Goal: Information Seeking & Learning: Learn about a topic

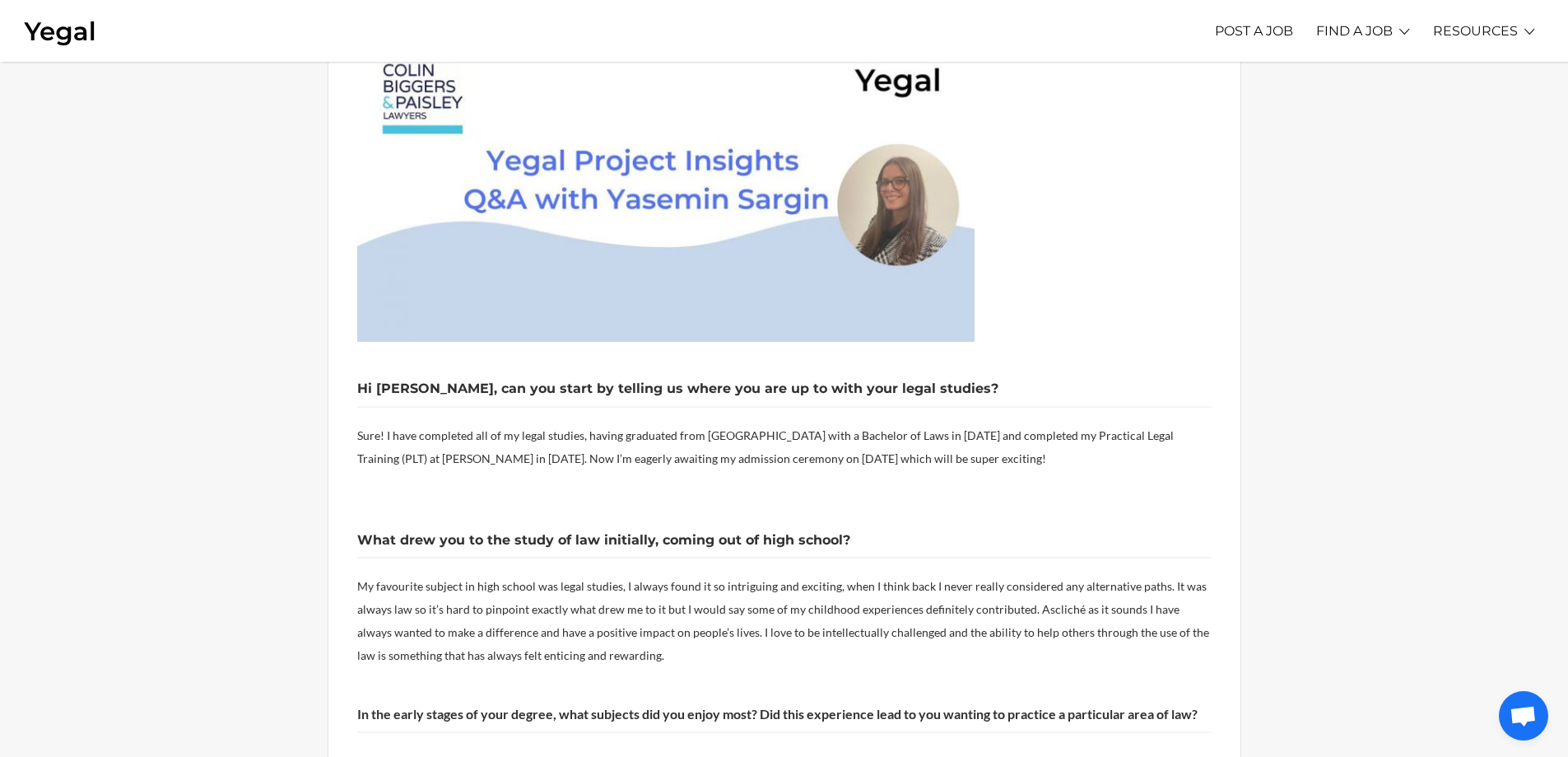
scroll to position [659, 0]
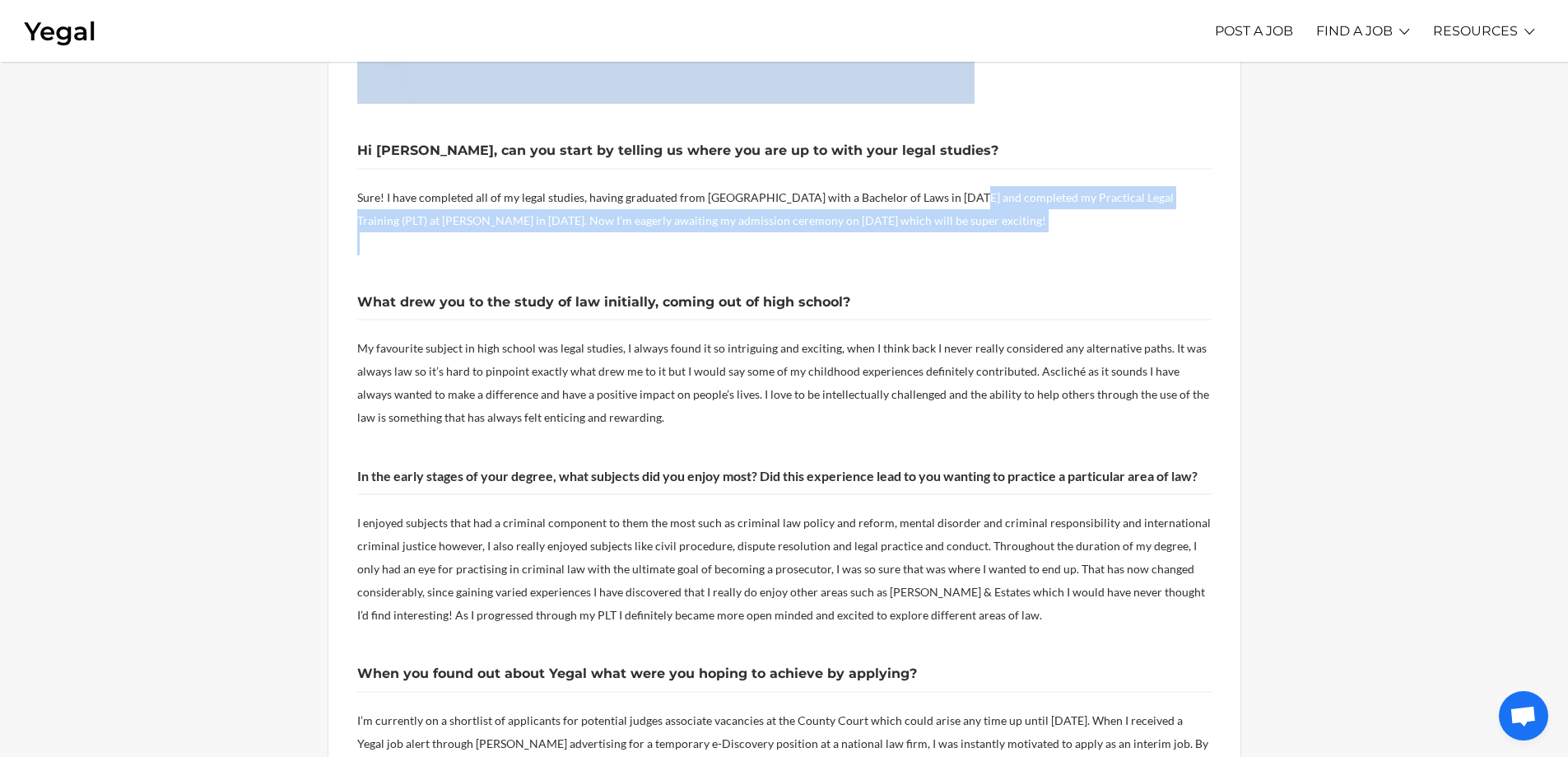
drag, startPoint x: 946, startPoint y: 129, endPoint x: 1175, endPoint y: 171, distance: 232.8
click at [1175, 171] on div "This month we recognise the performance of [PERSON_NAME] who we recently placed…" at bounding box center [784, 718] width 854 height 1857
click at [1175, 232] on p at bounding box center [784, 243] width 854 height 23
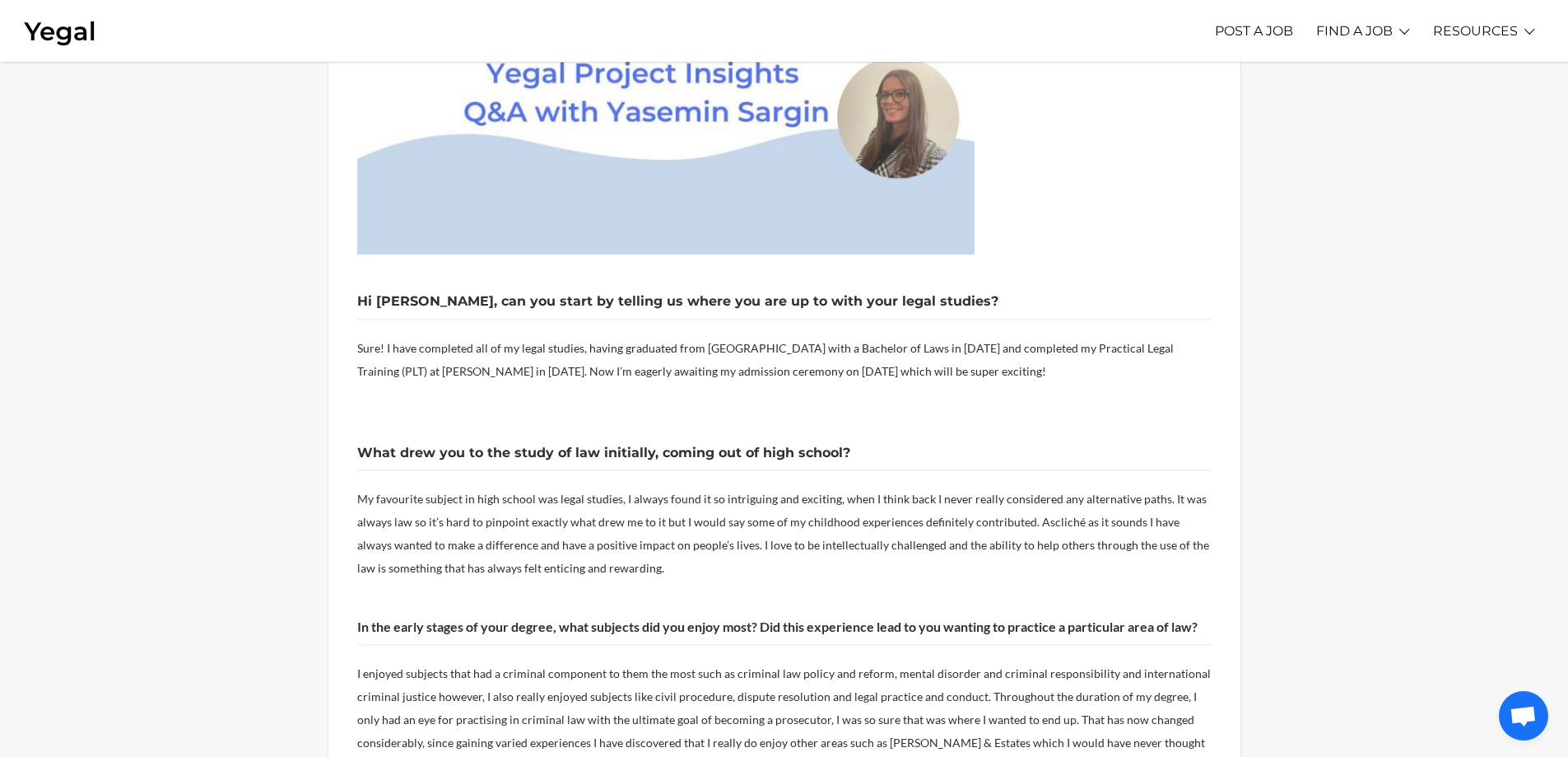
scroll to position [494, 0]
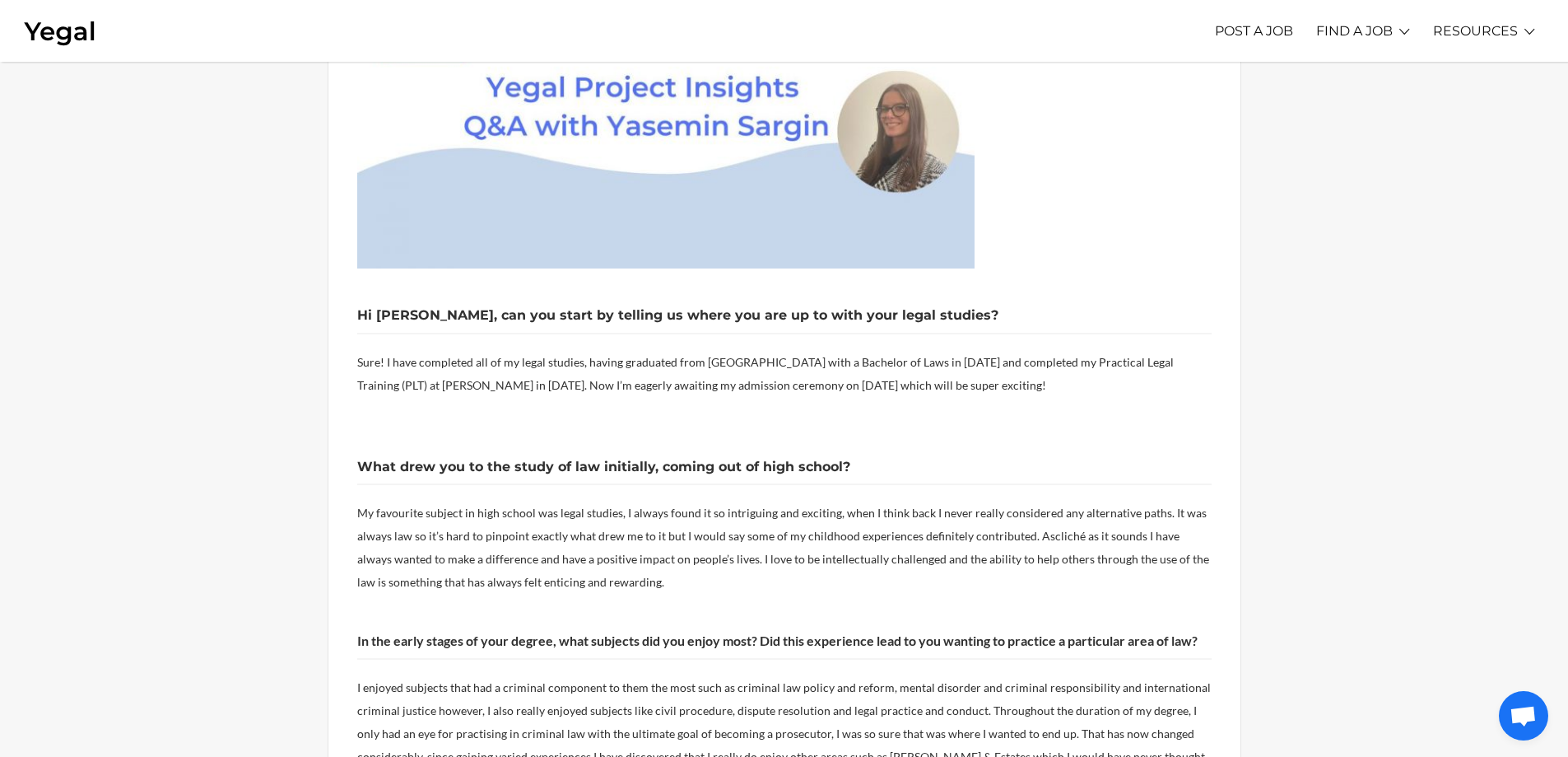
drag, startPoint x: 468, startPoint y: 323, endPoint x: 1087, endPoint y: 316, distance: 619.0
click at [1087, 351] on p "Sure! I have completed all of my legal studies, having graduated from [GEOGRAPH…" at bounding box center [784, 373] width 854 height 46
click at [1086, 351] on p "Sure! I have completed all of my legal studies, having graduated from [GEOGRAPH…" at bounding box center [784, 373] width 854 height 46
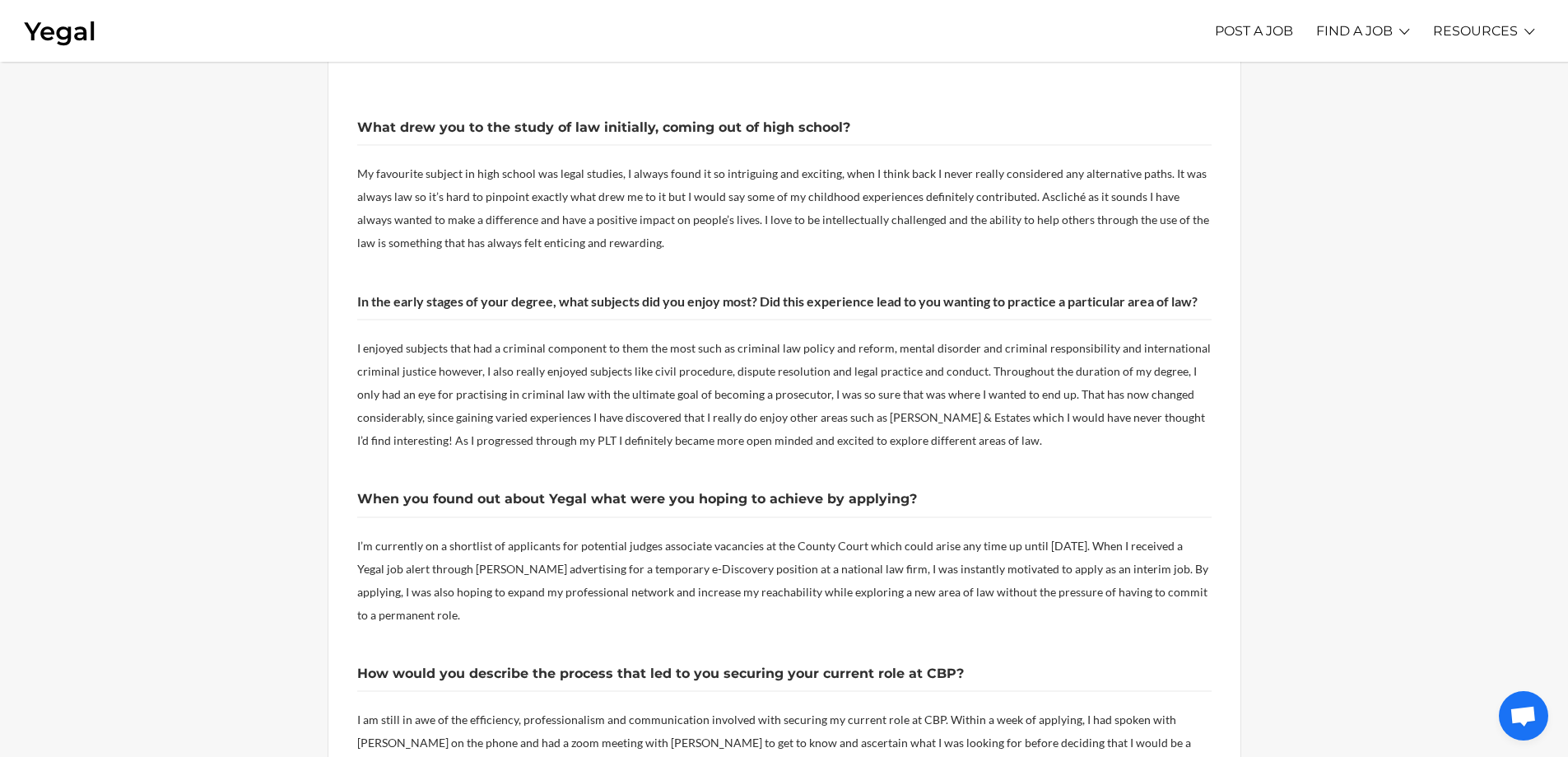
scroll to position [905, 0]
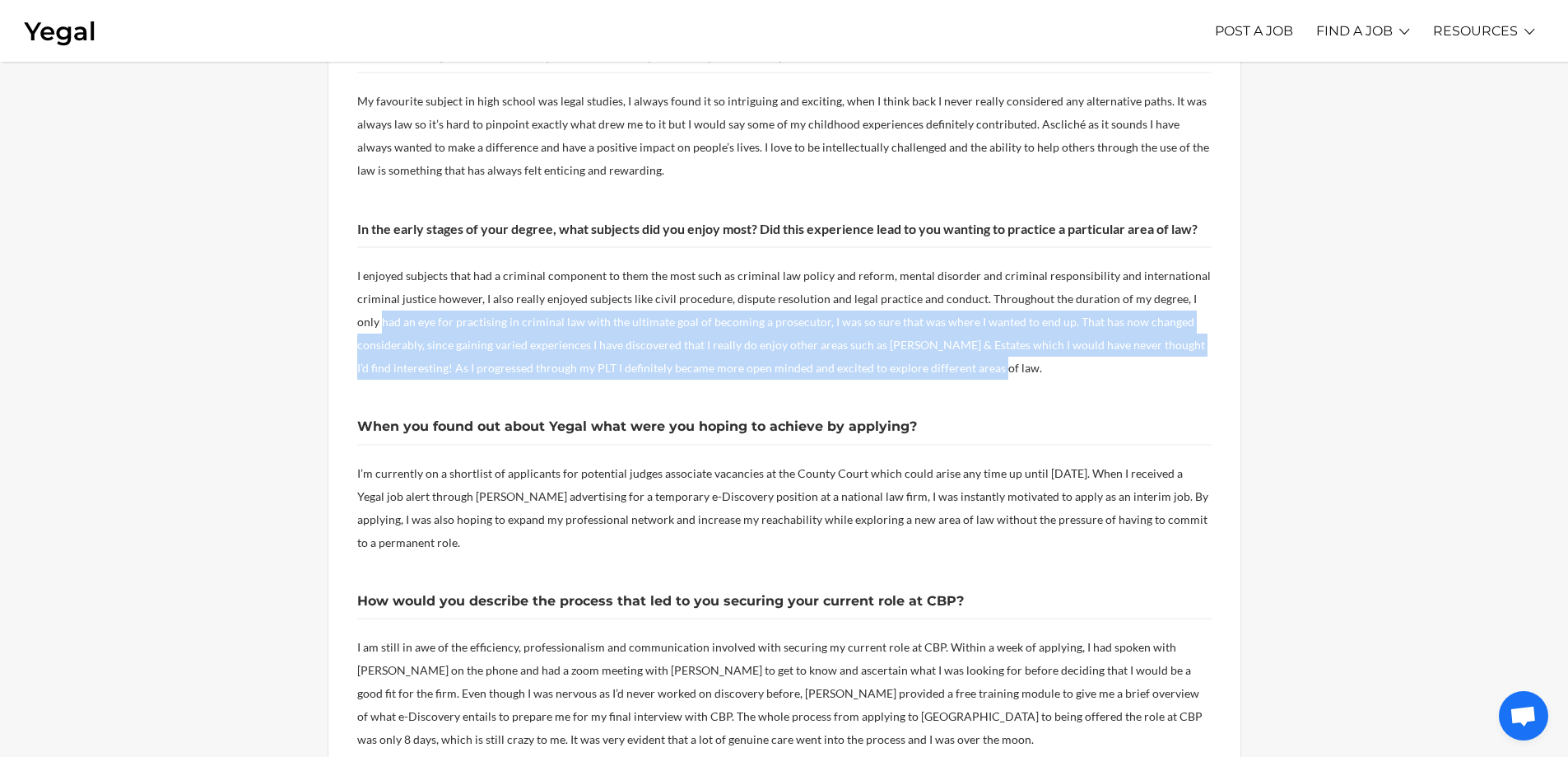
drag, startPoint x: 363, startPoint y: 253, endPoint x: 1183, endPoint y: 302, distance: 821.5
click at [1183, 302] on p "I enjoyed subjects that had a criminal component to them the most such as crimi…" at bounding box center [784, 322] width 854 height 115
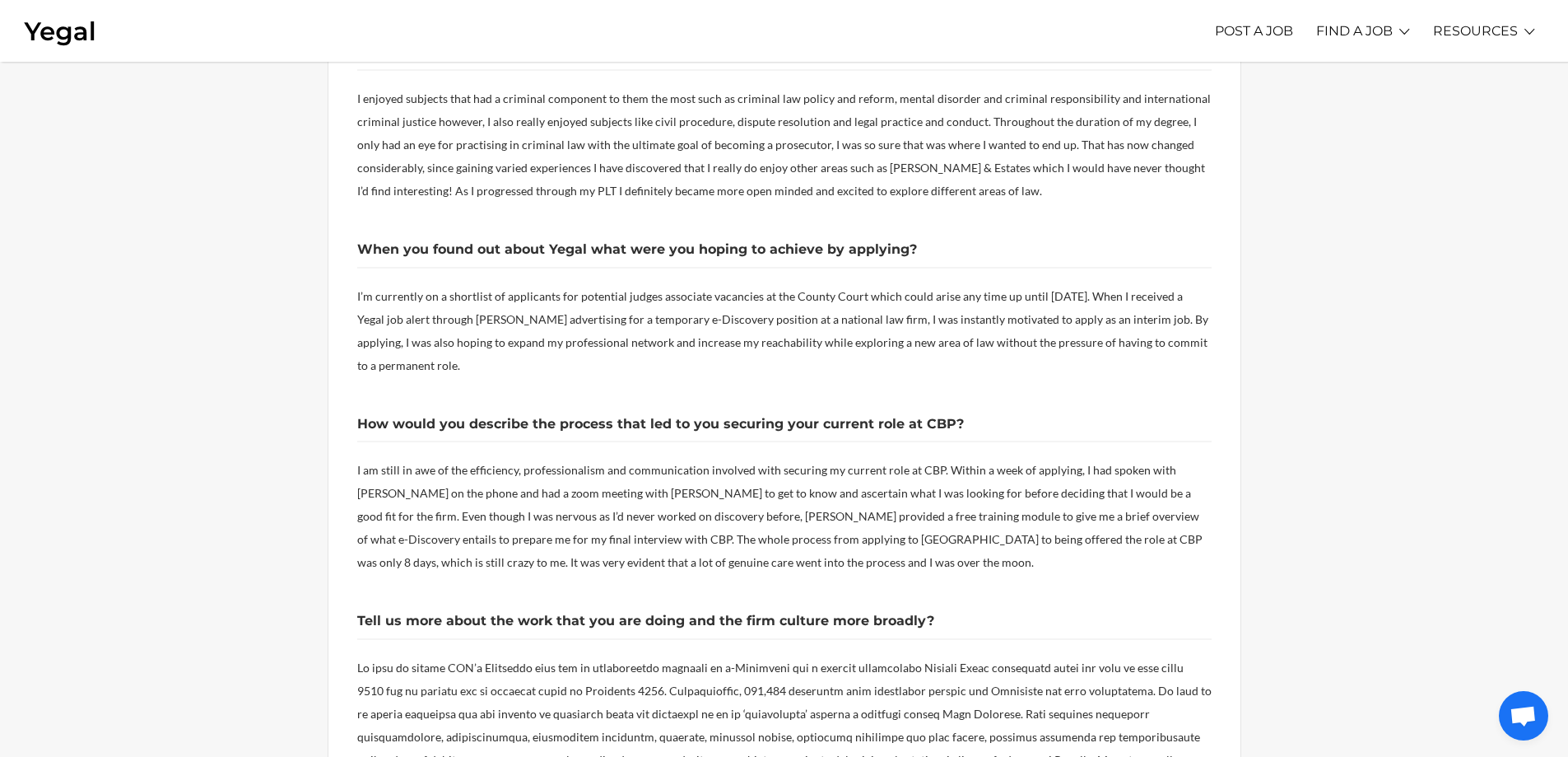
scroll to position [1153, 0]
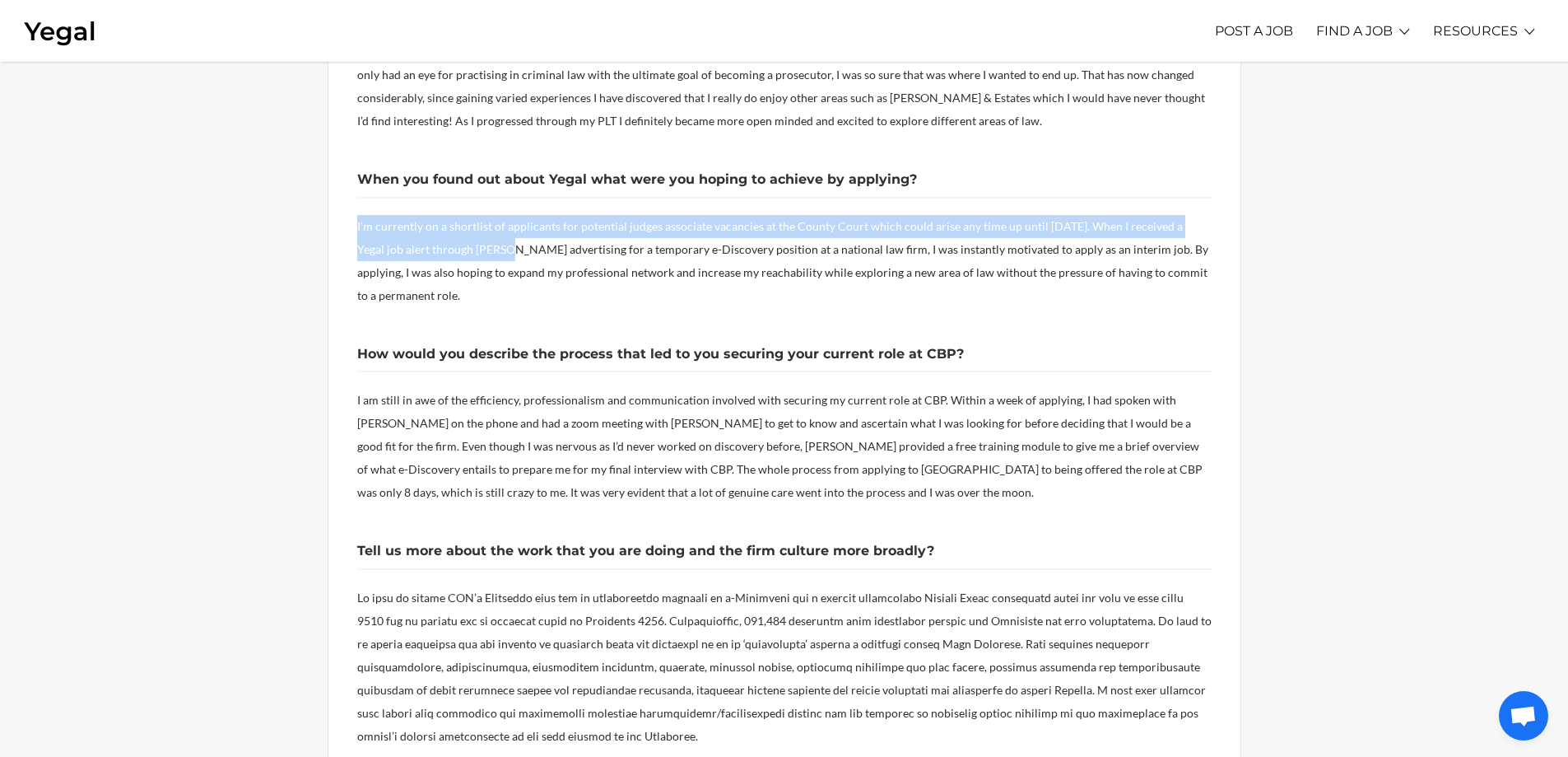
drag, startPoint x: 353, startPoint y: 162, endPoint x: 466, endPoint y: 185, distance: 115.3
click at [466, 185] on div "This month we recognise the performance of [PERSON_NAME] who we recently placed…" at bounding box center [784, 223] width 914 height 1917
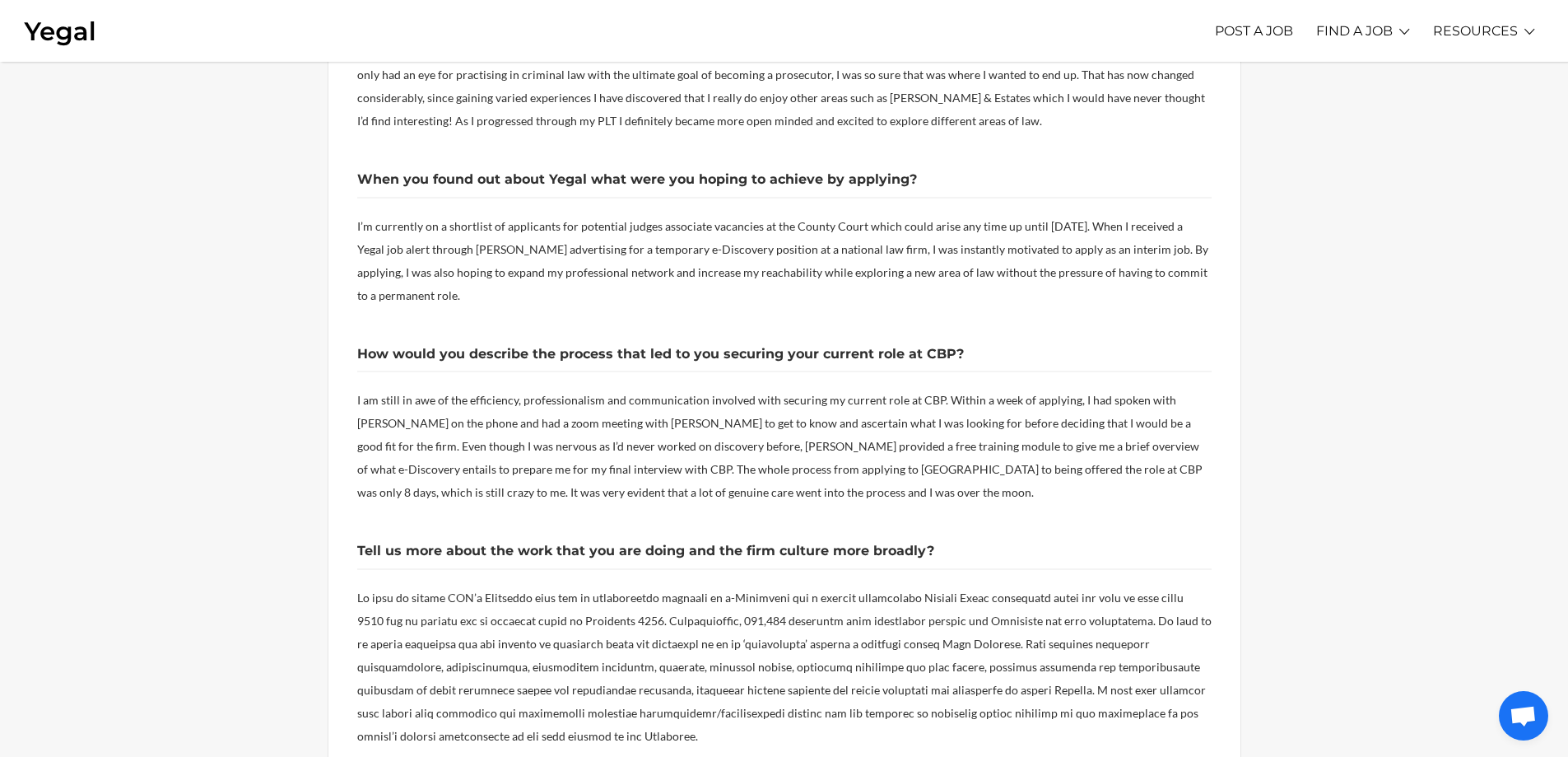
click at [516, 241] on p "I’m currently on a shortlist of applicants for potential judges associate vacan…" at bounding box center [784, 261] width 854 height 93
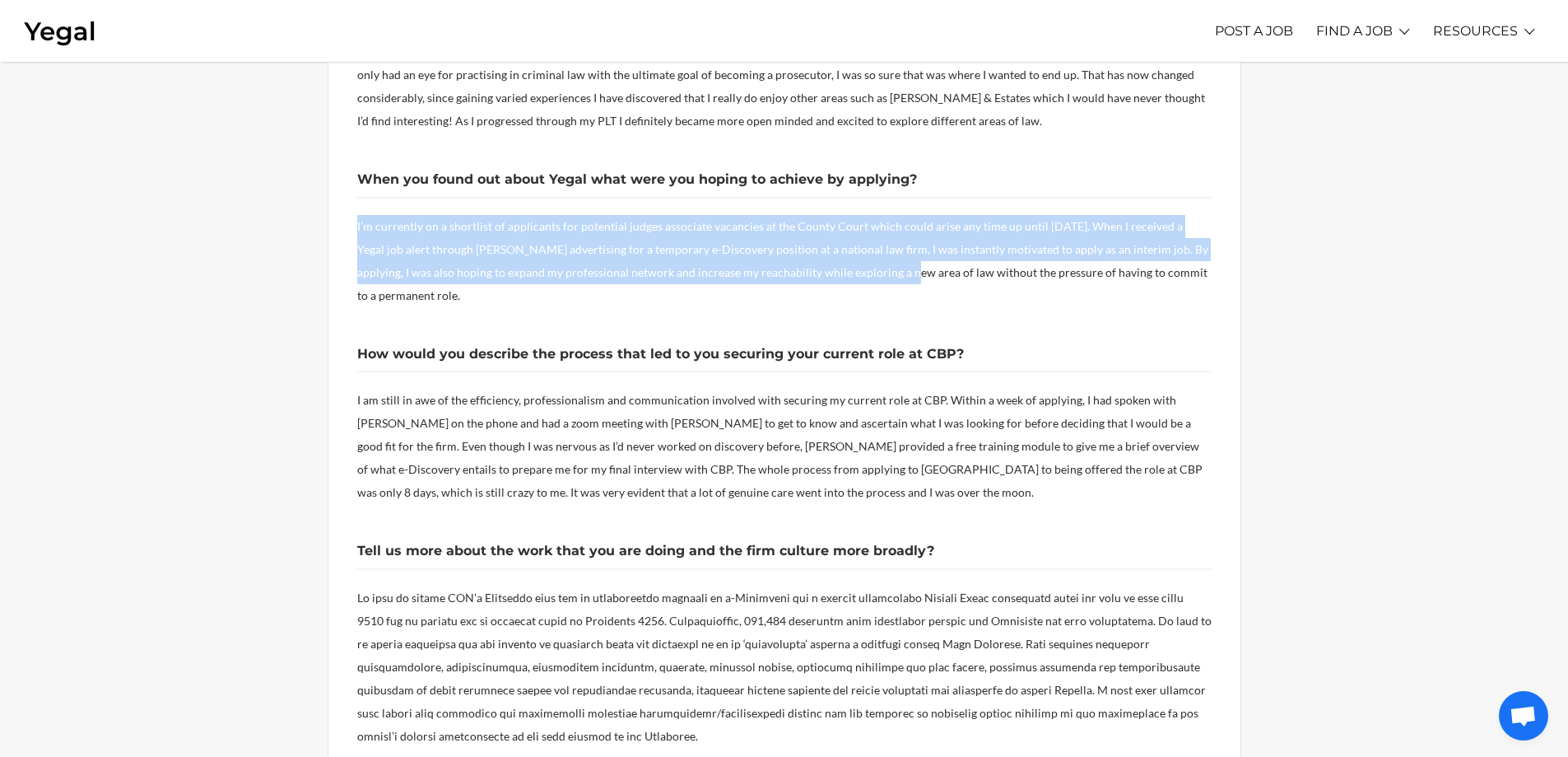
drag, startPoint x: 355, startPoint y: 156, endPoint x: 837, endPoint y: 218, distance: 486.0
click at [837, 218] on div "This month we recognise the performance of [PERSON_NAME] who we recently placed…" at bounding box center [784, 223] width 914 height 1917
click at [837, 218] on p "I’m currently on a shortlist of applicants for potential judges associate vacan…" at bounding box center [784, 261] width 854 height 93
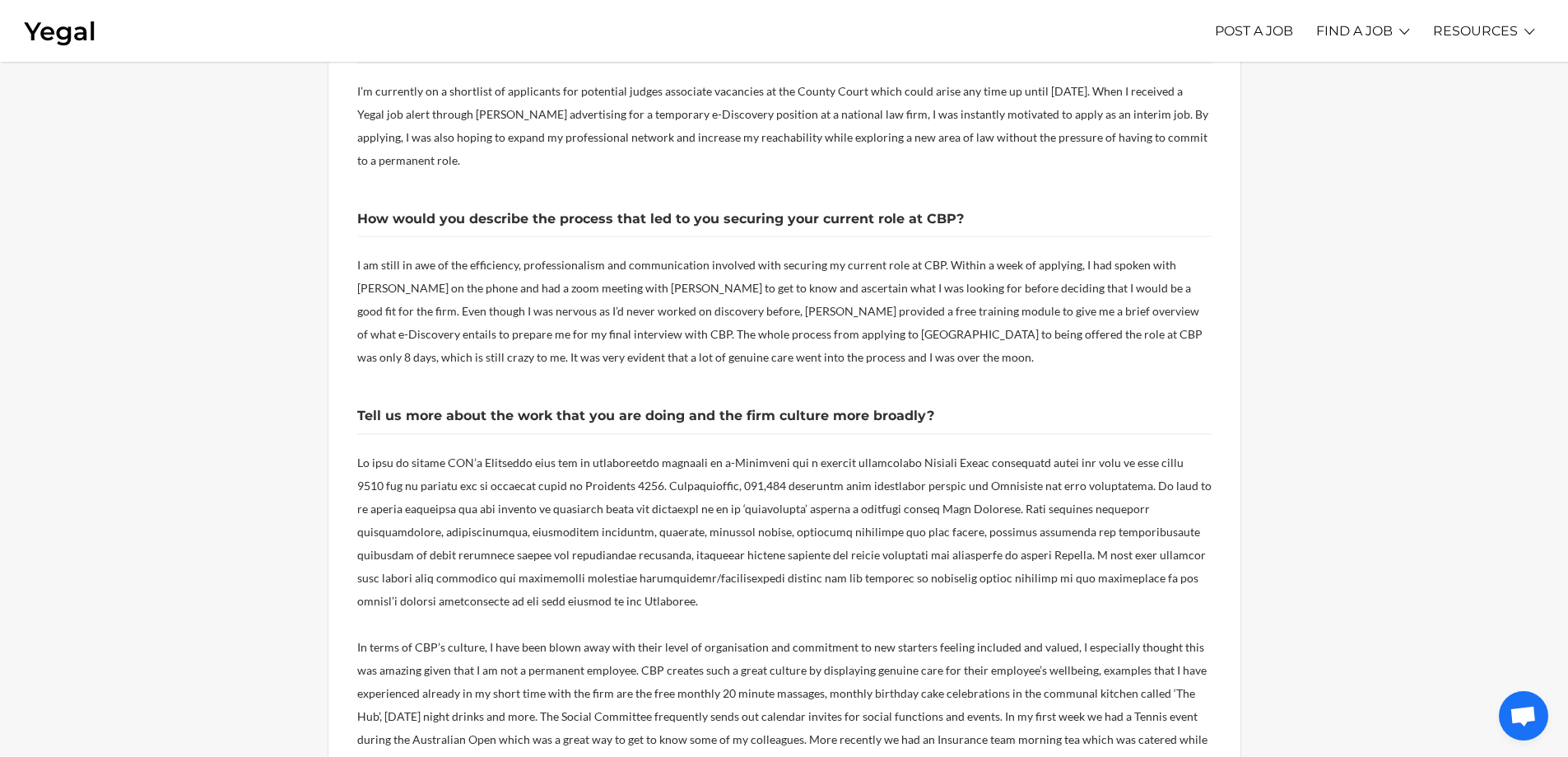
scroll to position [1317, 0]
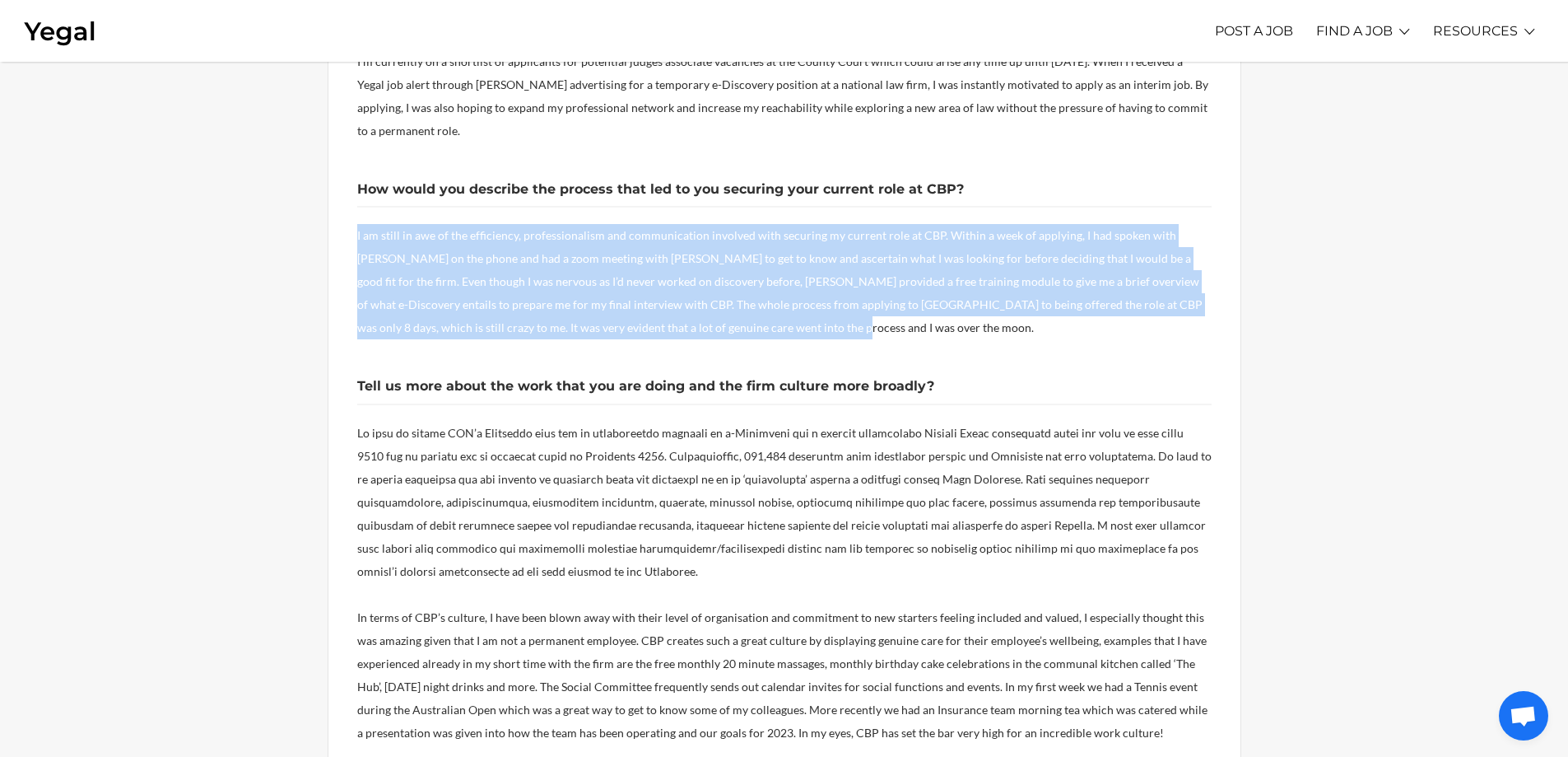
drag, startPoint x: 358, startPoint y: 171, endPoint x: 1220, endPoint y: 263, distance: 866.9
click at [1220, 263] on div "This month we recognise the performance of [PERSON_NAME] who we recently placed…" at bounding box center [784, 59] width 914 height 1917
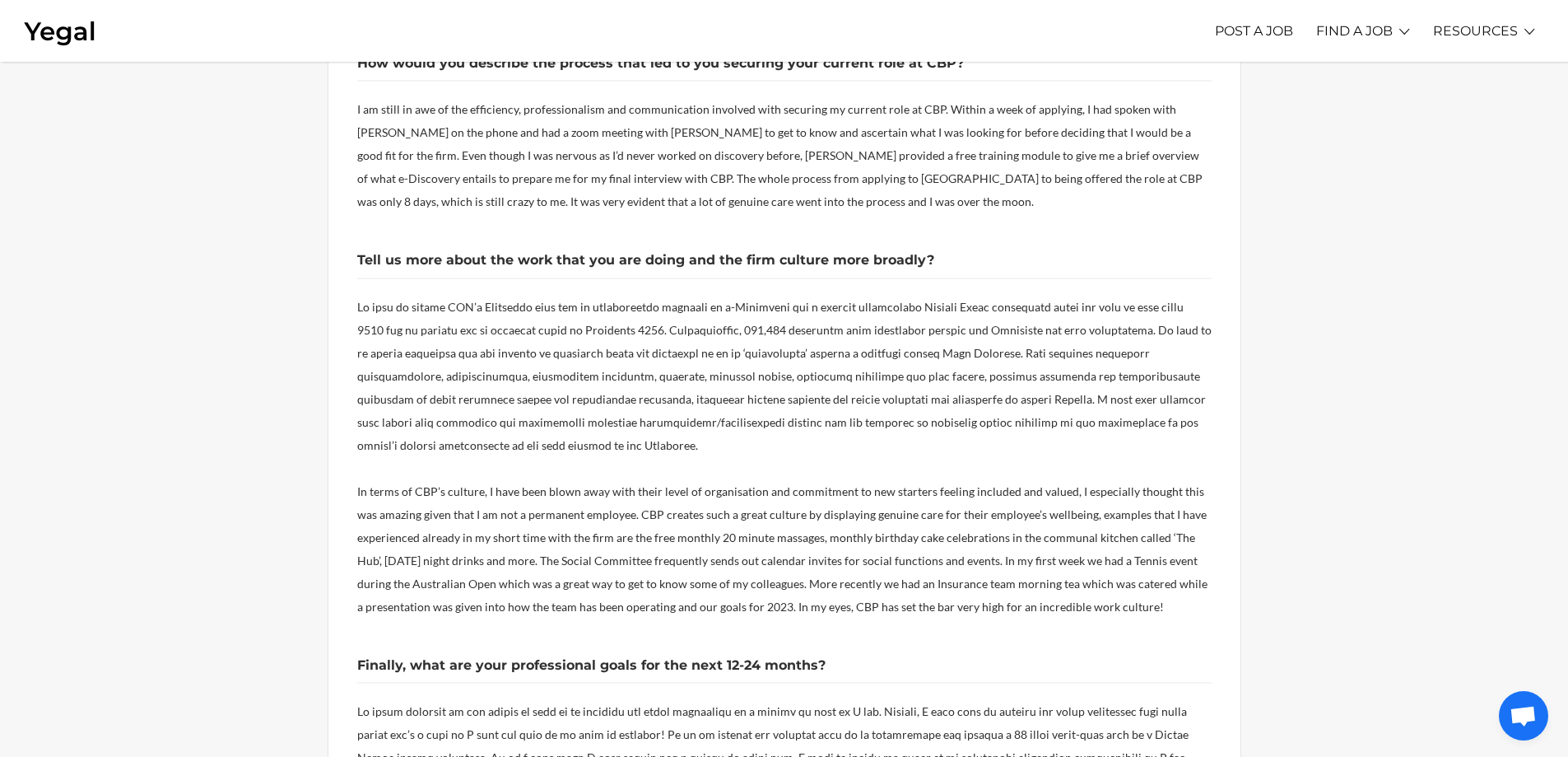
scroll to position [1482, 0]
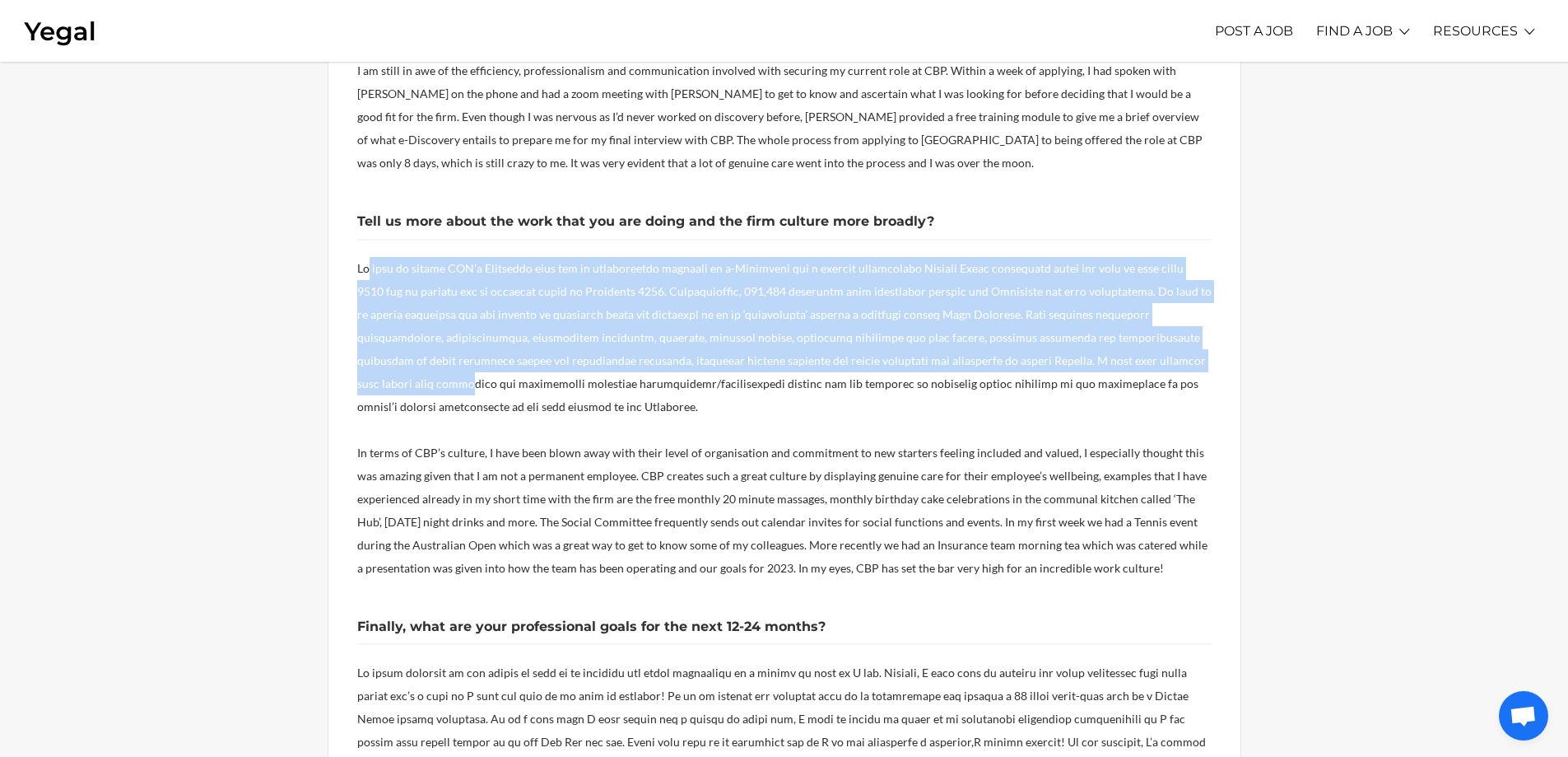
drag, startPoint x: 372, startPoint y: 202, endPoint x: 1180, endPoint y: 307, distance: 814.8
click at [1180, 307] on p at bounding box center [784, 338] width 854 height 162
click at [673, 258] on p at bounding box center [784, 338] width 854 height 162
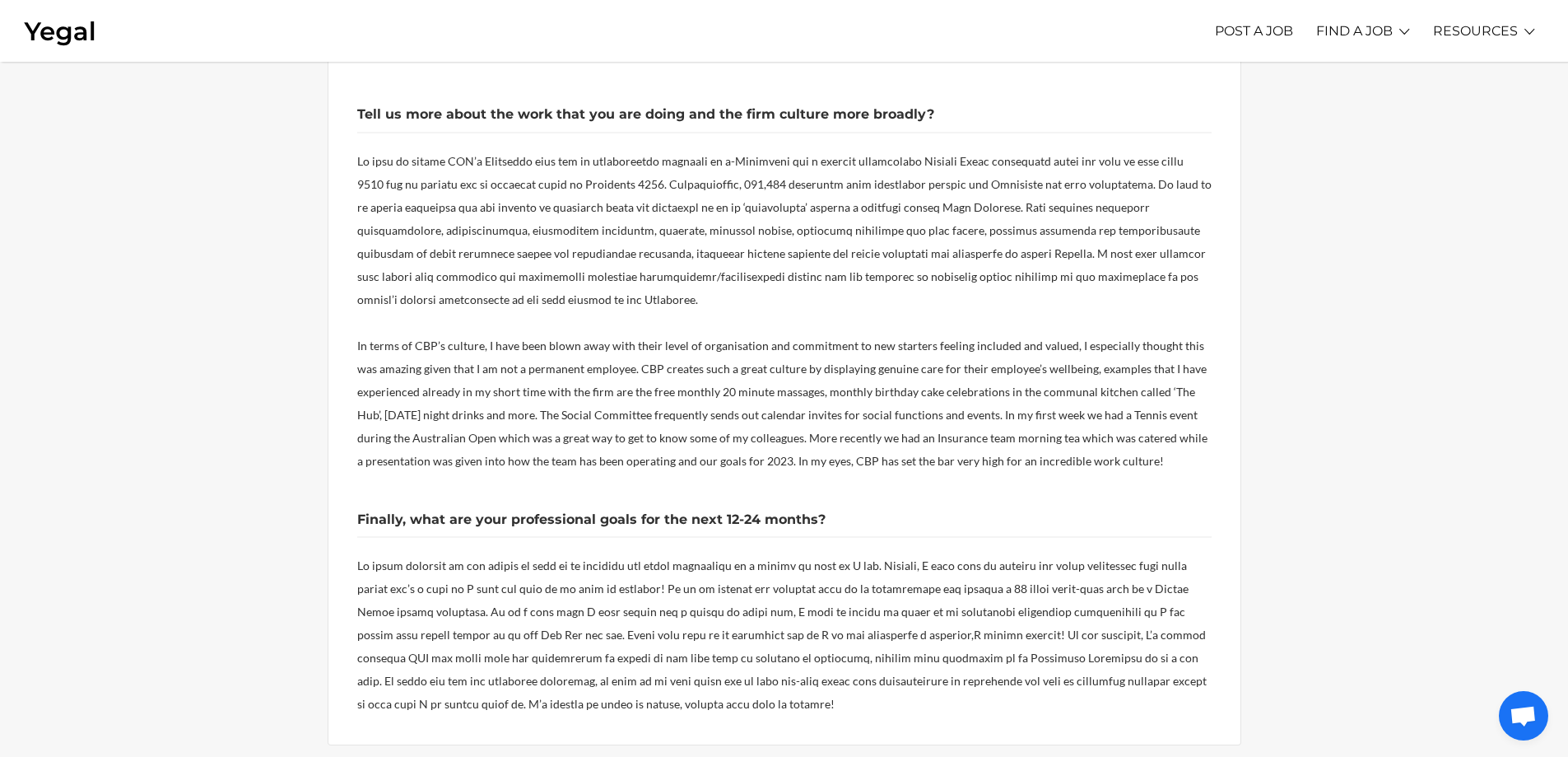
scroll to position [1647, 0]
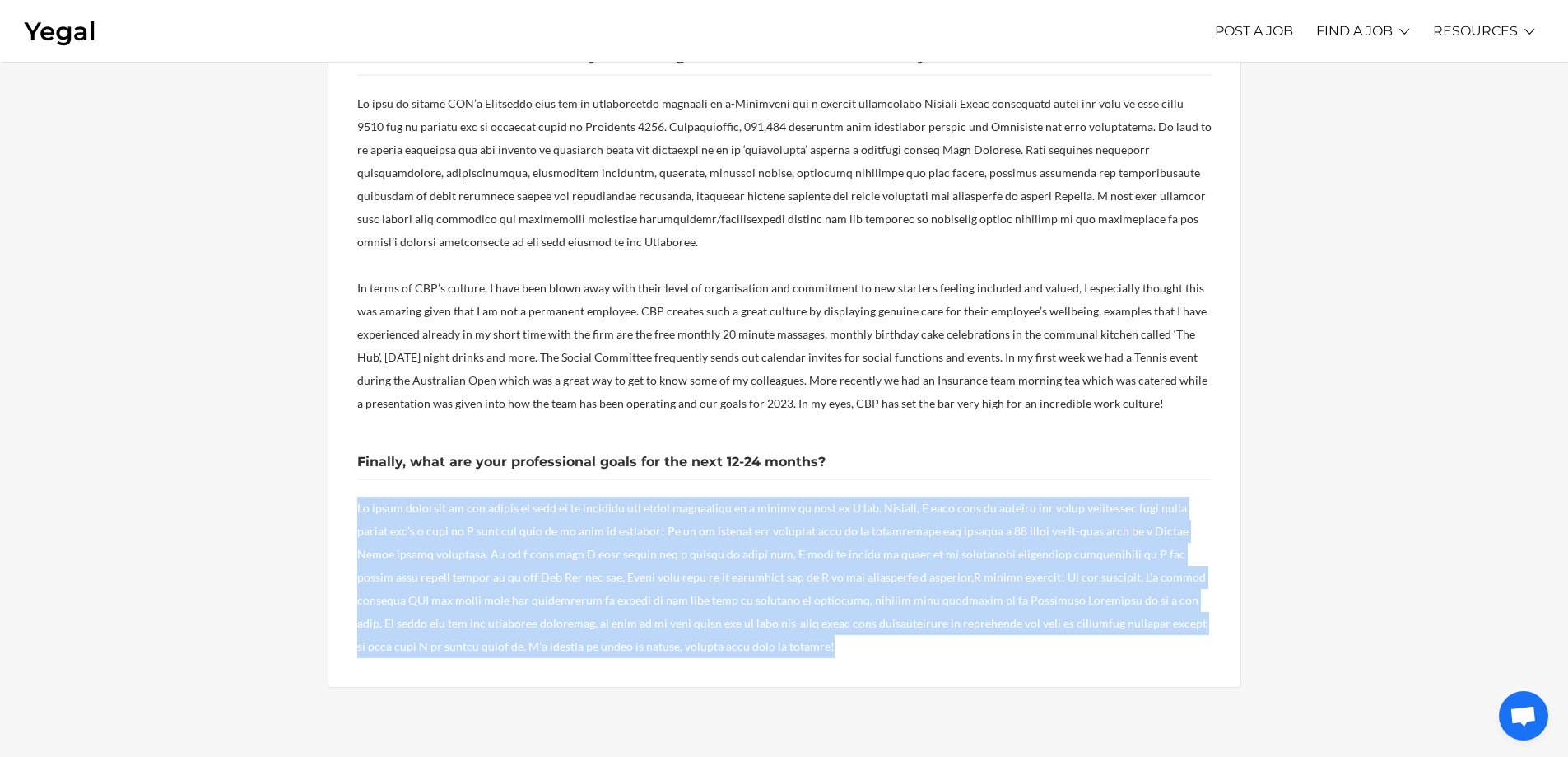
drag, startPoint x: 349, startPoint y: 440, endPoint x: 1210, endPoint y: 574, distance: 871.4
